Goal: Find specific page/section: Find specific page/section

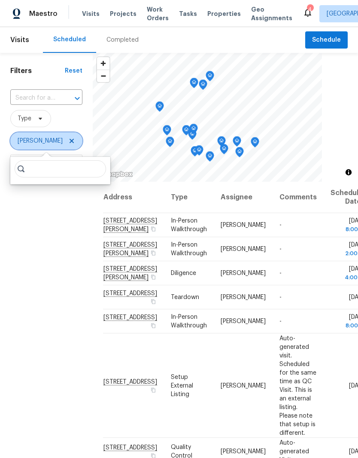
click at [68, 144] on icon at bounding box center [71, 140] width 7 height 7
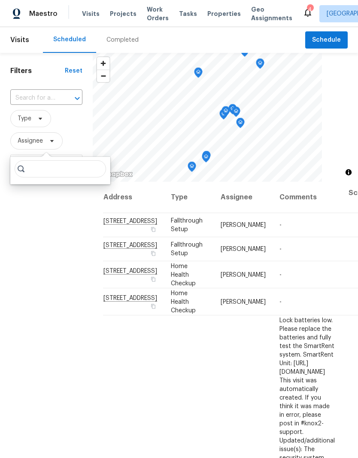
click at [213, 15] on span "Properties" at bounding box center [225, 13] width 34 height 9
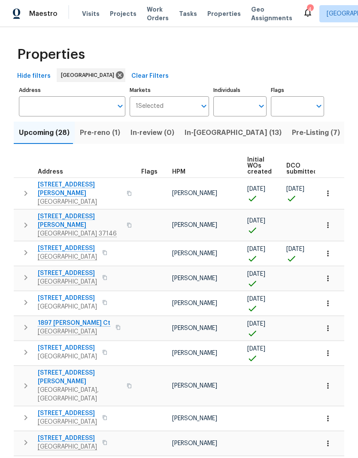
click at [243, 107] on input "Individuals" at bounding box center [234, 106] width 40 height 20
type input "[PERSON_NAME]"
click at [232, 134] on input "checkbox" at bounding box center [229, 134] width 18 height 18
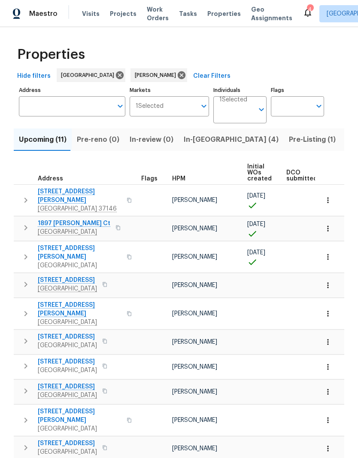
click at [256, 111] on button "Open" at bounding box center [262, 110] width 12 height 12
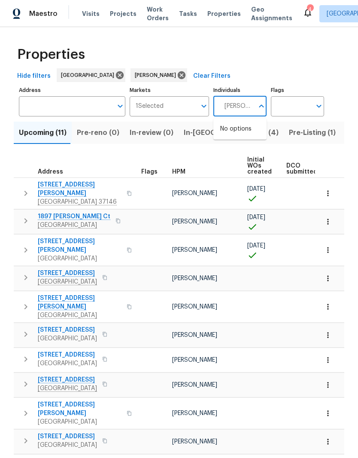
type input "[PERSON_NAME]"
click at [234, 135] on input "checkbox" at bounding box center [229, 134] width 18 height 18
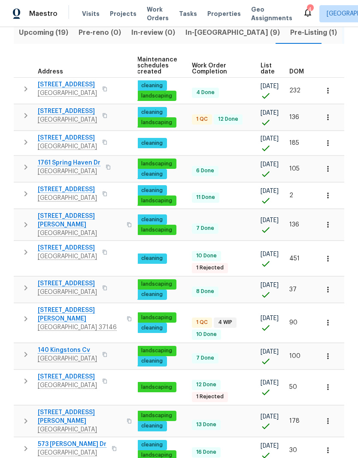
scroll to position [0, 125]
click at [302, 72] on span "DOM" at bounding box center [297, 72] width 15 height 6
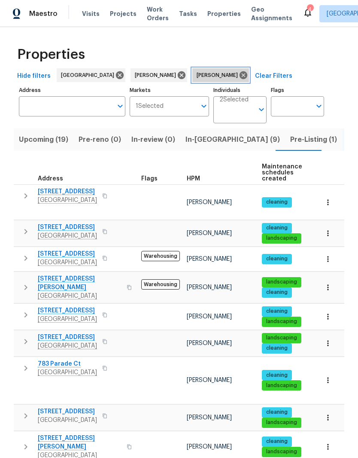
click at [239, 76] on icon at bounding box center [243, 74] width 9 height 9
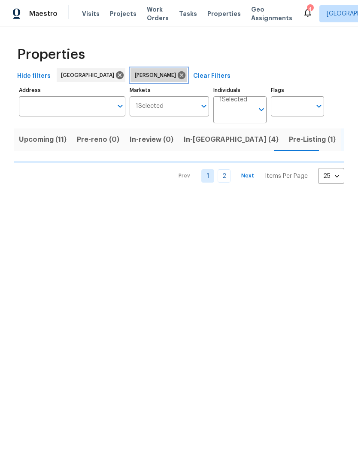
click at [178, 77] on icon at bounding box center [182, 75] width 8 height 8
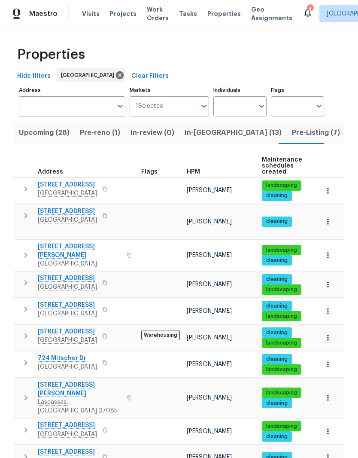
click at [330, 193] on icon "button" at bounding box center [328, 190] width 9 height 9
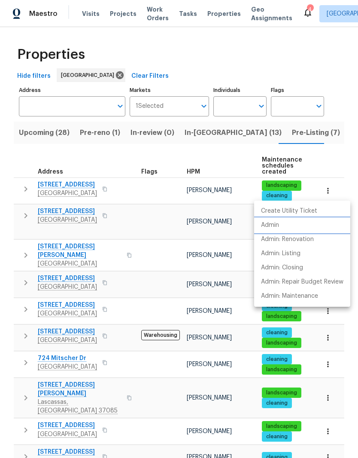
click at [275, 226] on p "Admin" at bounding box center [270, 225] width 18 height 9
